Goal: Information Seeking & Learning: Learn about a topic

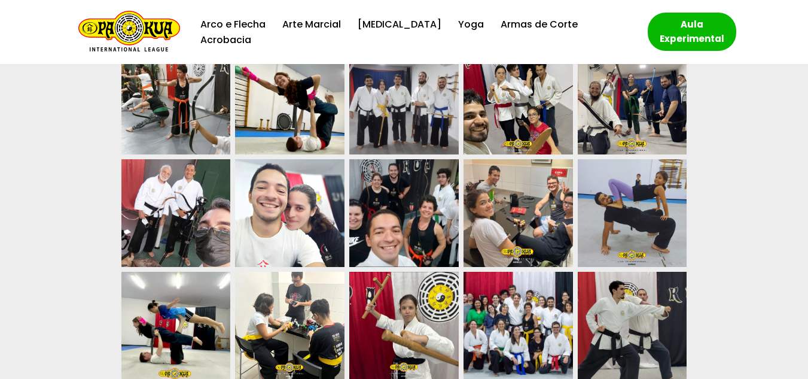
scroll to position [3947, 0]
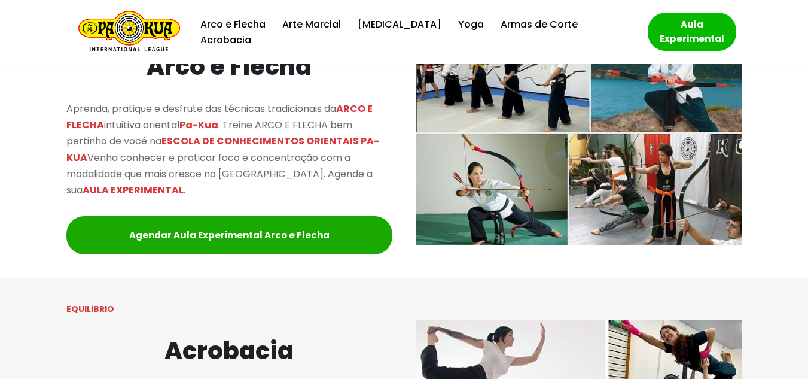
scroll to position [1316, 0]
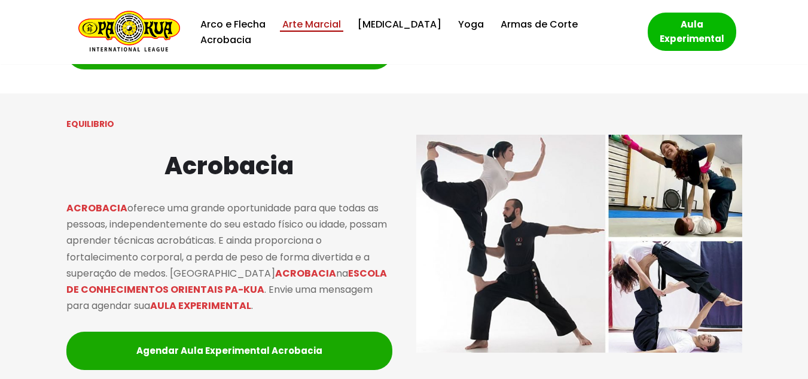
click at [341, 31] on link "Arte Marcial" at bounding box center [311, 24] width 59 height 16
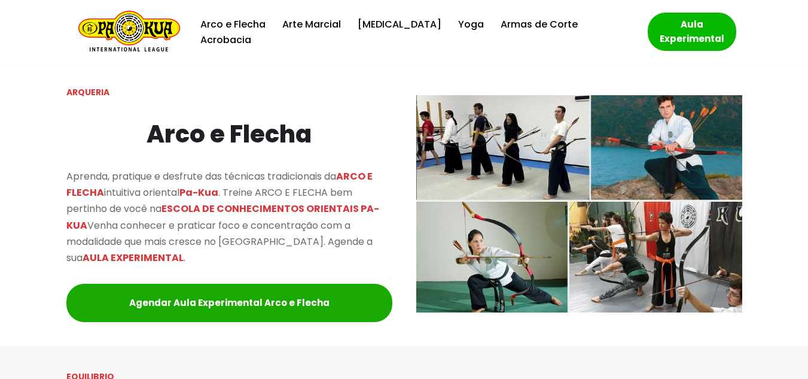
scroll to position [1064, 0]
